Goal: Transaction & Acquisition: Purchase product/service

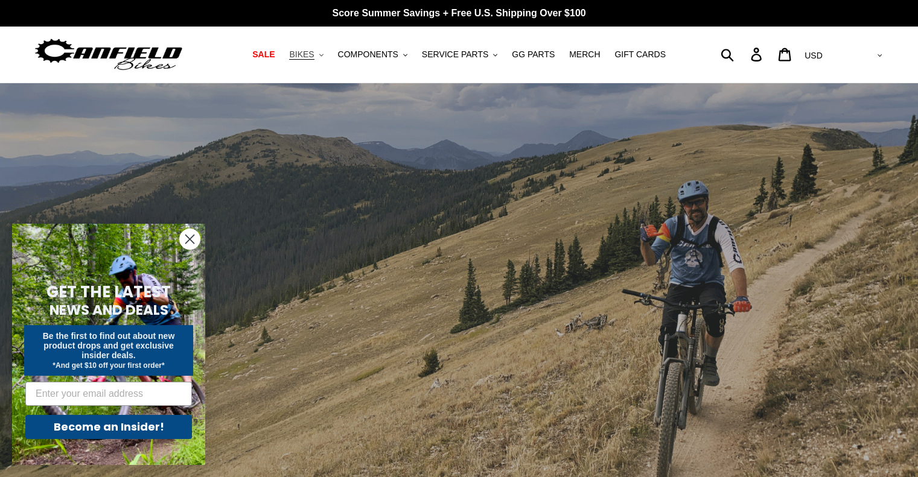
click at [314, 57] on span "BIKES" at bounding box center [301, 54] width 25 height 10
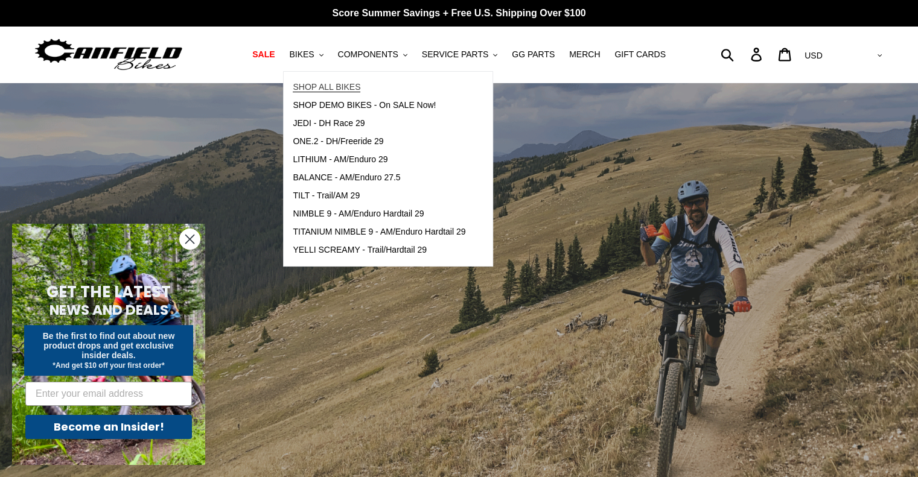
click at [351, 91] on span "SHOP ALL BIKES" at bounding box center [327, 87] width 68 height 10
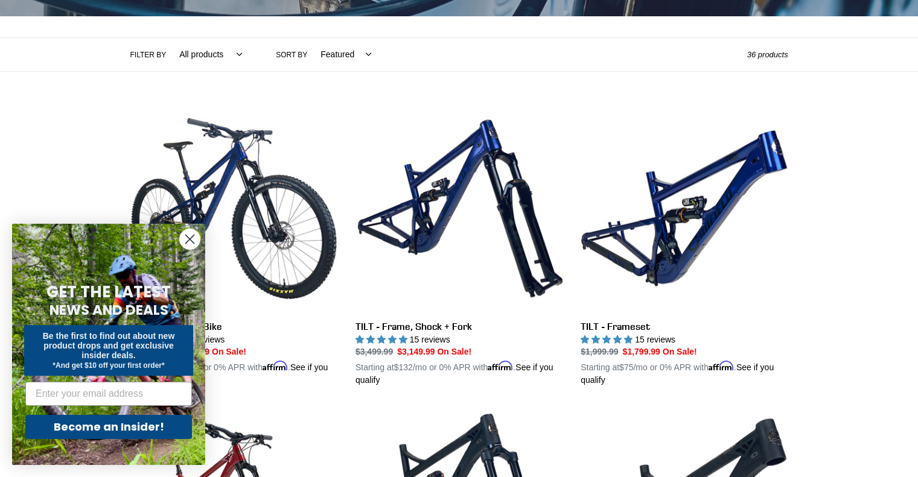
scroll to position [249, 0]
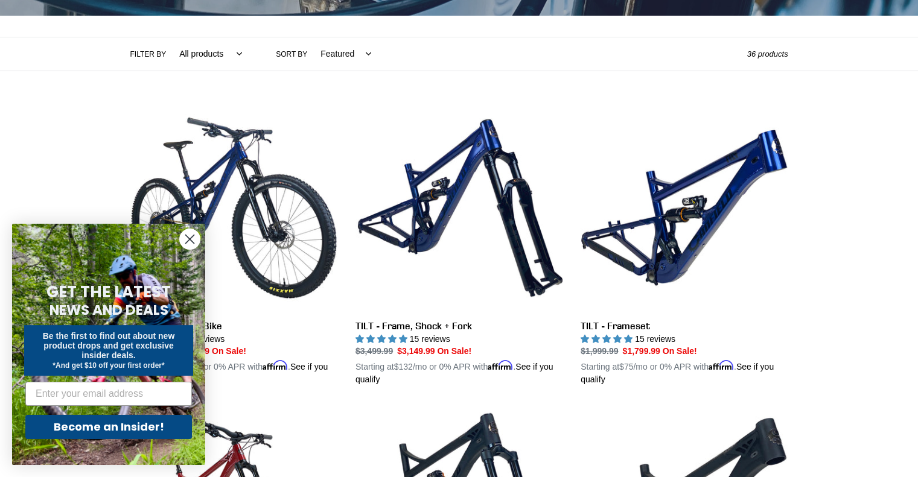
click at [185, 233] on circle "Close dialog" at bounding box center [190, 239] width 20 height 20
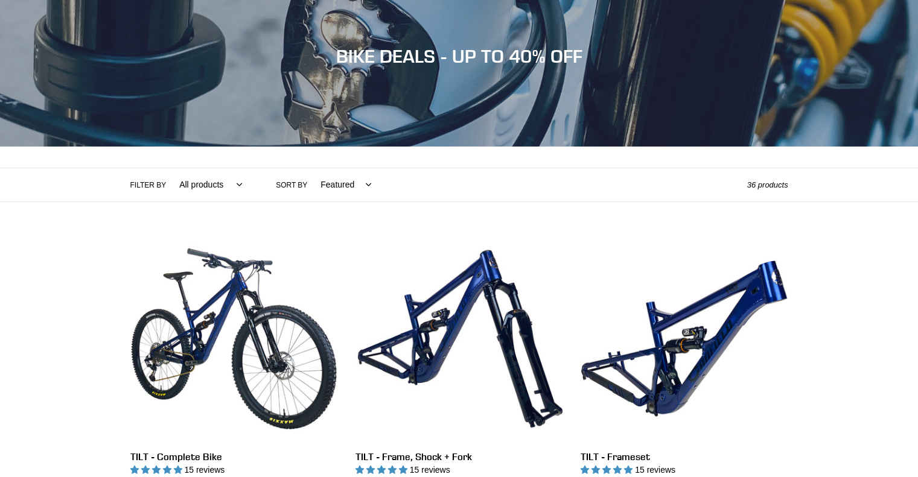
scroll to position [0, 0]
